Goal: Task Accomplishment & Management: Manage account settings

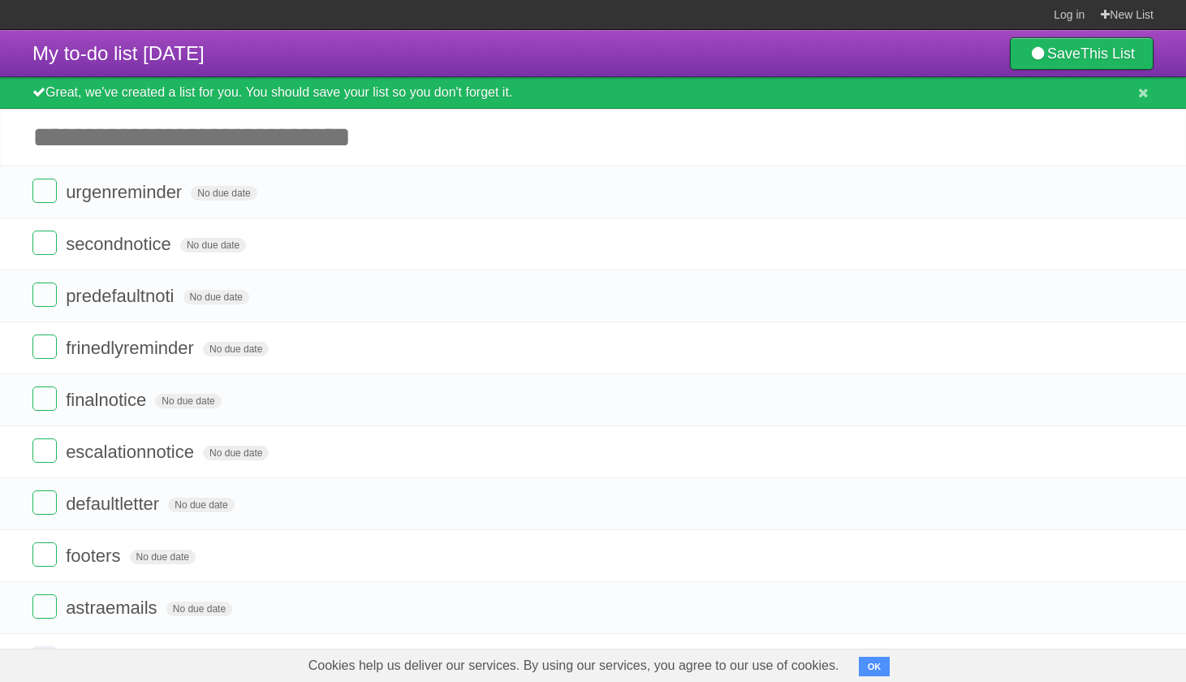
scroll to position [478, 0]
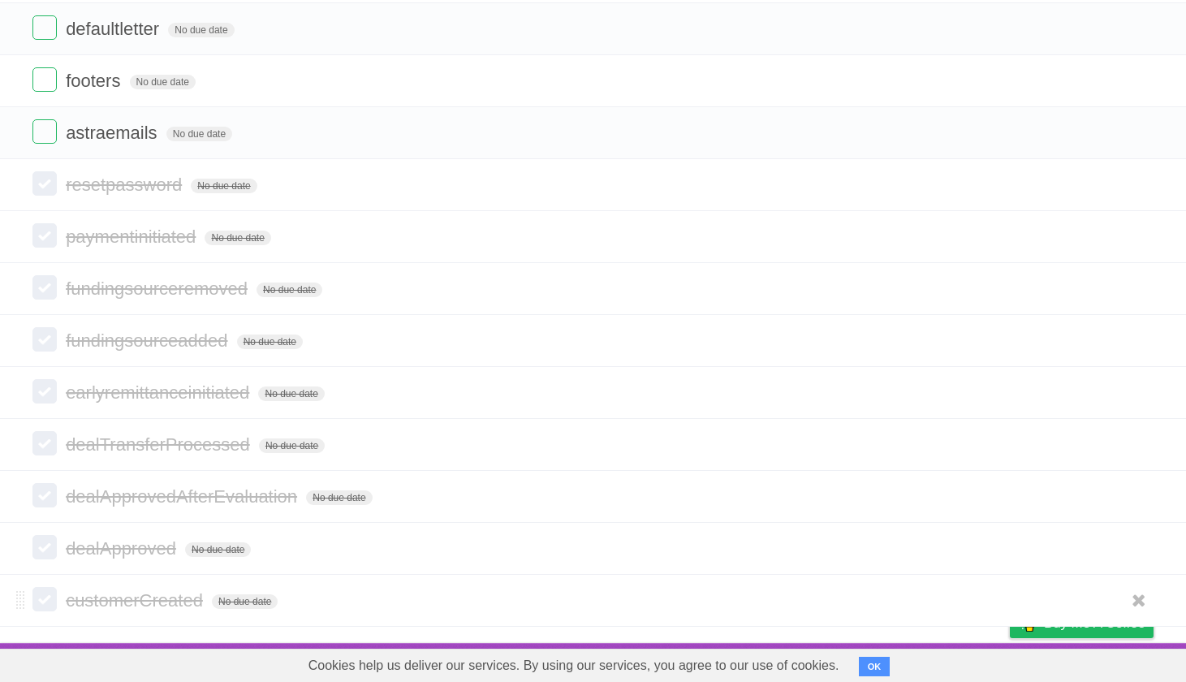
click at [47, 603] on label at bounding box center [44, 599] width 24 height 24
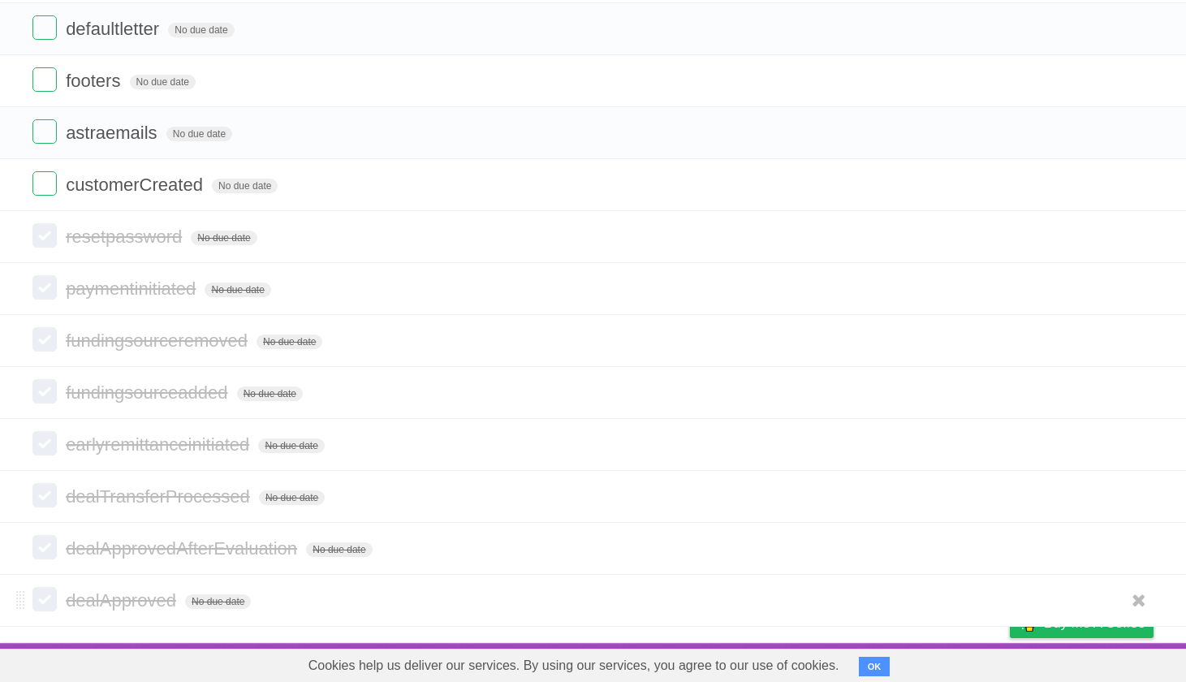
click at [45, 551] on label at bounding box center [44, 547] width 24 height 24
click at [49, 505] on label at bounding box center [44, 495] width 24 height 24
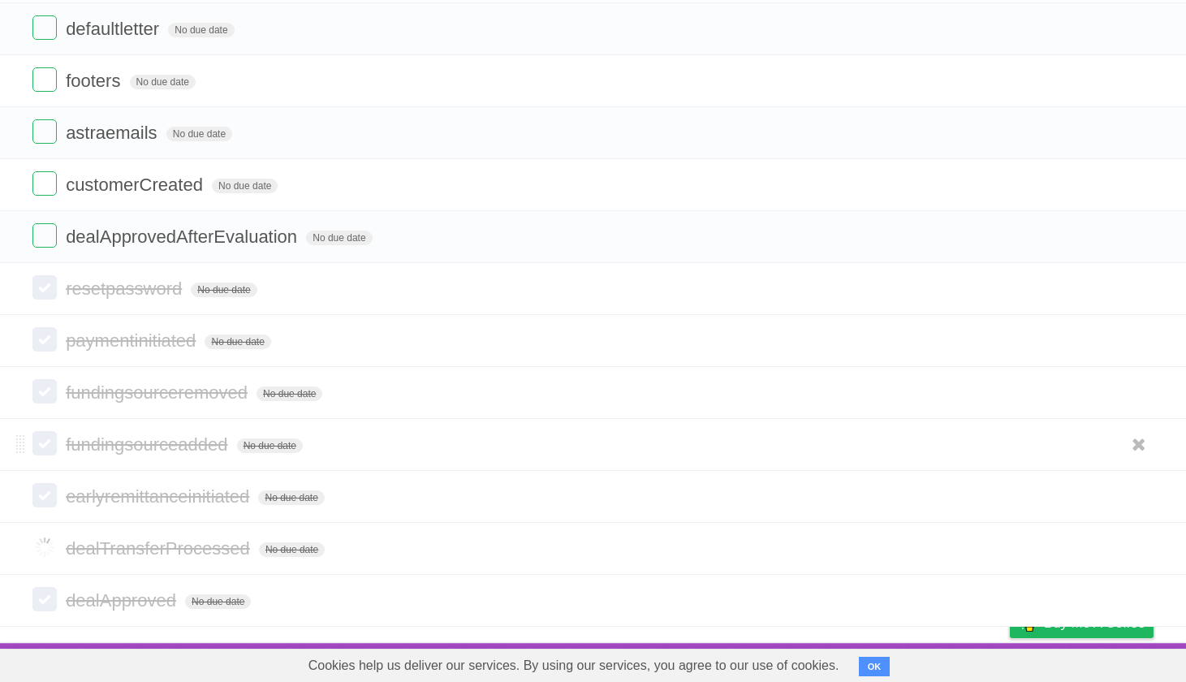
click at [47, 456] on form "fundingsourceadded No due date White Red Blue Green Purple Orange" at bounding box center [592, 444] width 1121 height 27
click at [48, 443] on label at bounding box center [44, 443] width 24 height 24
click at [48, 387] on label at bounding box center [44, 391] width 24 height 24
click at [53, 345] on label at bounding box center [44, 339] width 24 height 24
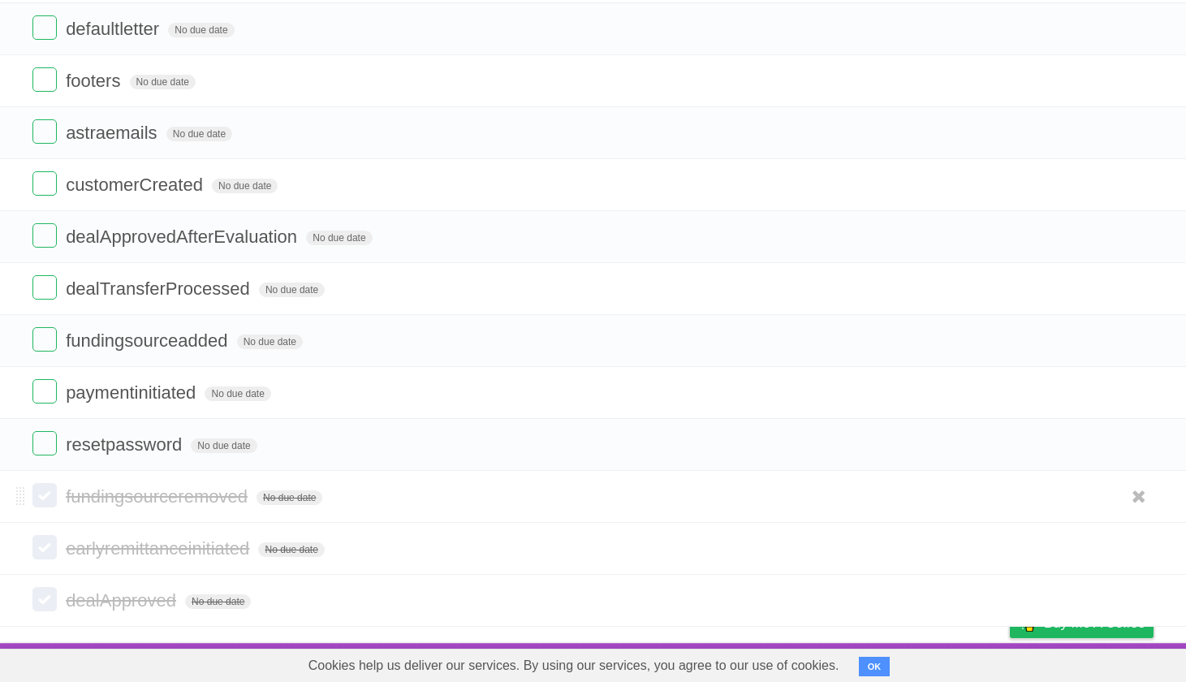
click at [43, 496] on label at bounding box center [44, 495] width 24 height 24
click at [45, 555] on label at bounding box center [44, 547] width 24 height 24
click at [46, 604] on label at bounding box center [44, 599] width 24 height 24
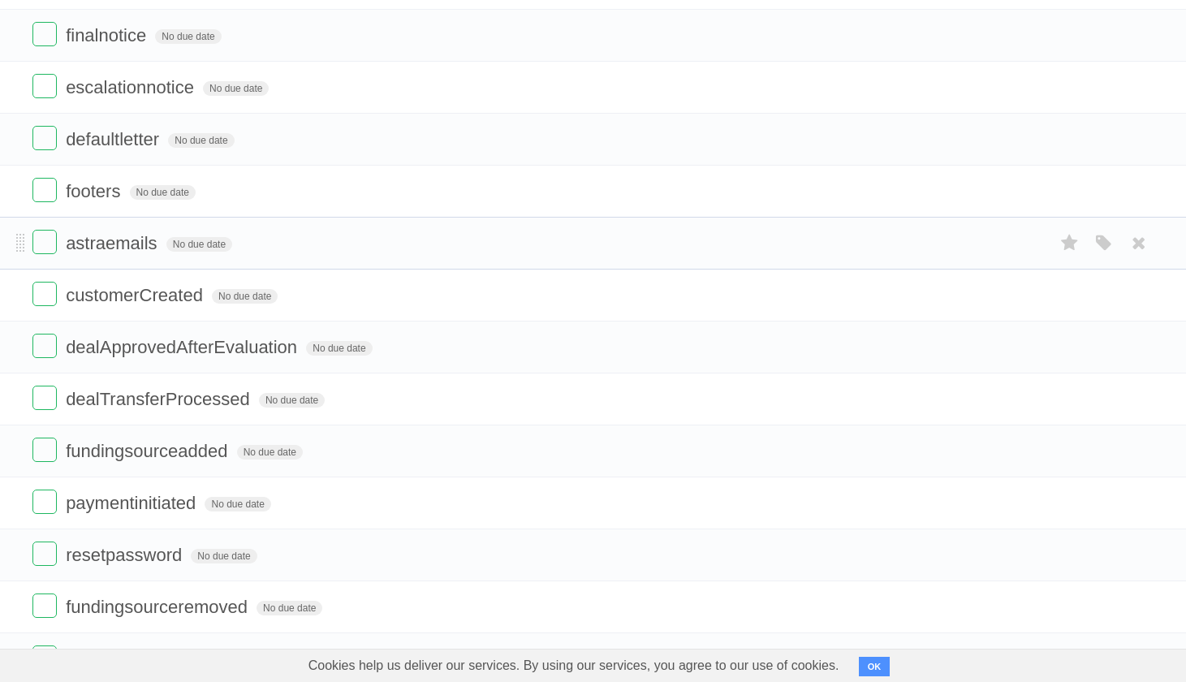
scroll to position [0, 0]
